Goal: Task Accomplishment & Management: Manage account settings

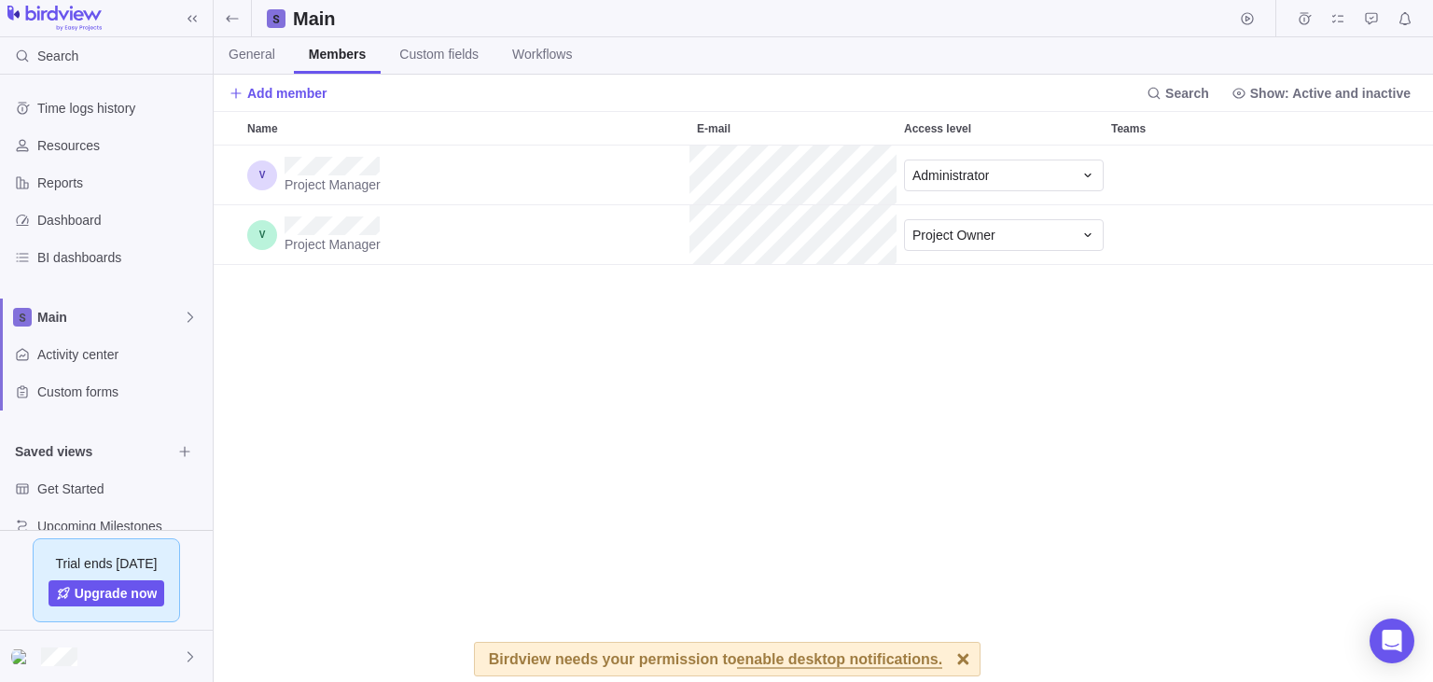
scroll to position [537, 1219]
click at [371, 411] on div "Project Manager Administrator Project Manager Project Owner" at bounding box center [823, 414] width 1219 height 537
click at [947, 657] on div at bounding box center [963, 659] width 33 height 33
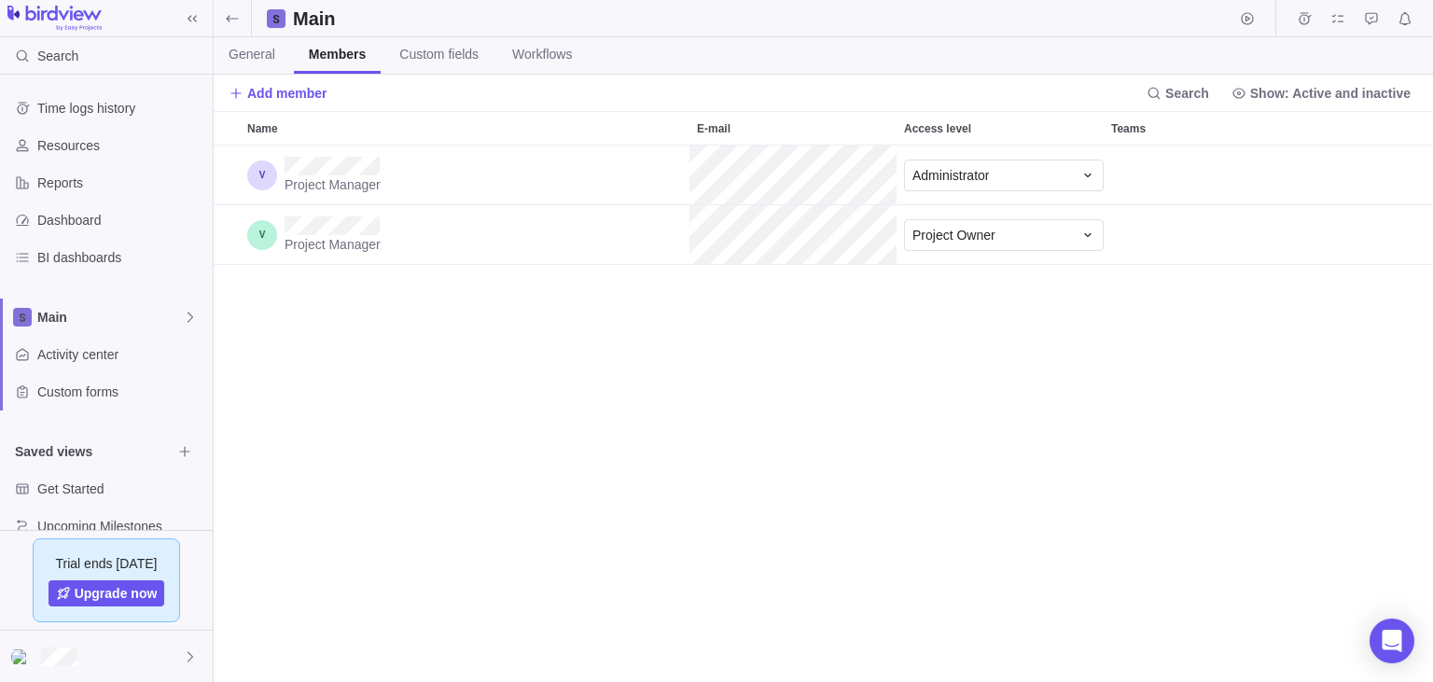
click at [320, 485] on div "Project Manager Administrator Project Manager Project Owner" at bounding box center [823, 414] width 1219 height 537
click at [421, 454] on div "Project Manager Administrator Project Manager Project Owner" at bounding box center [823, 414] width 1219 height 537
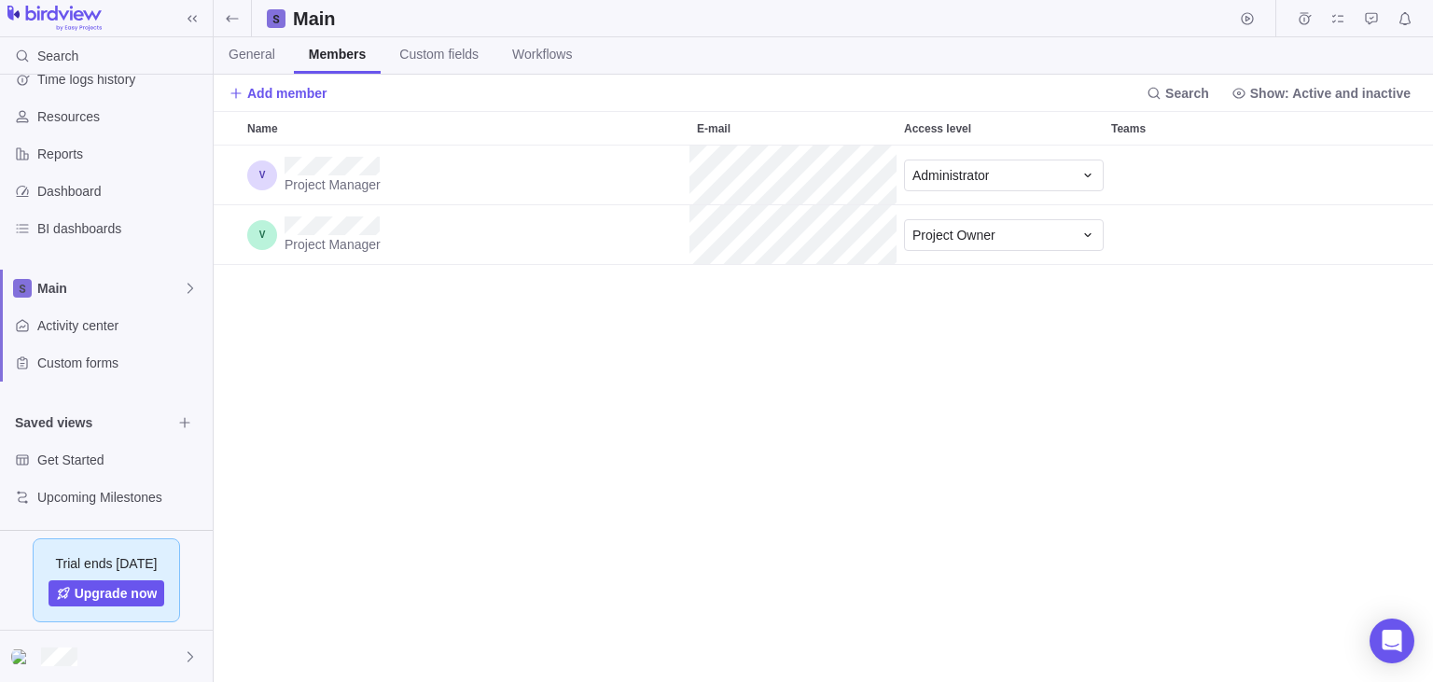
scroll to position [0, 0]
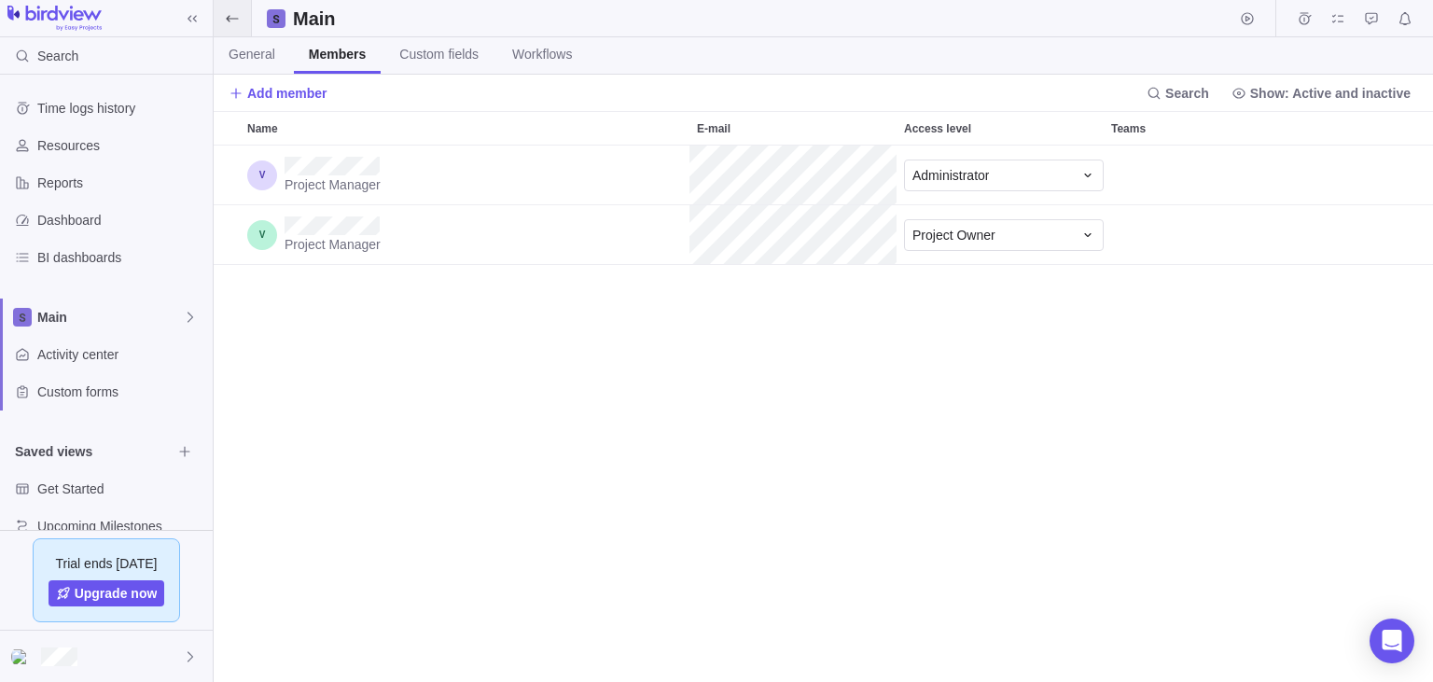
click at [225, 13] on icon at bounding box center [232, 18] width 15 height 15
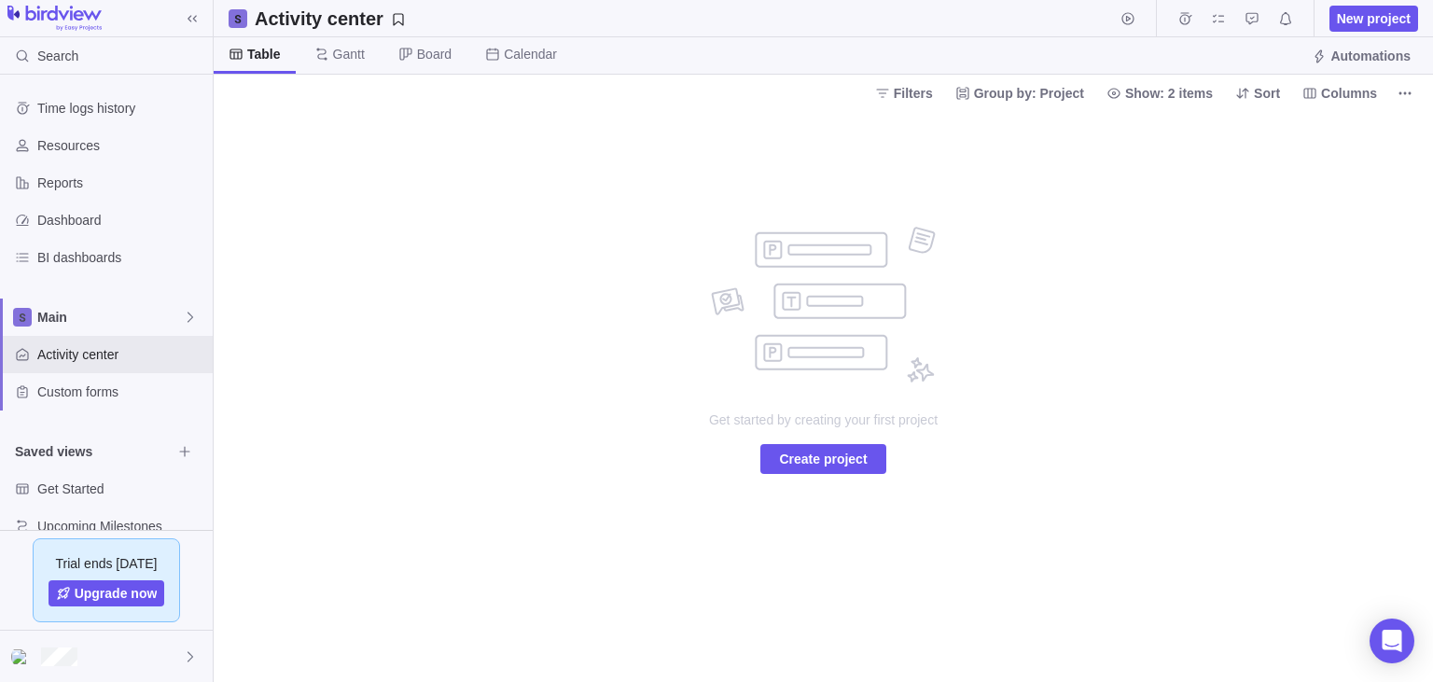
click at [335, 524] on div "Get started by creating your first project Create project" at bounding box center [823, 396] width 1219 height 571
click at [117, 592] on span "Upgrade now" at bounding box center [116, 593] width 83 height 19
